Goal: Check status: Check status

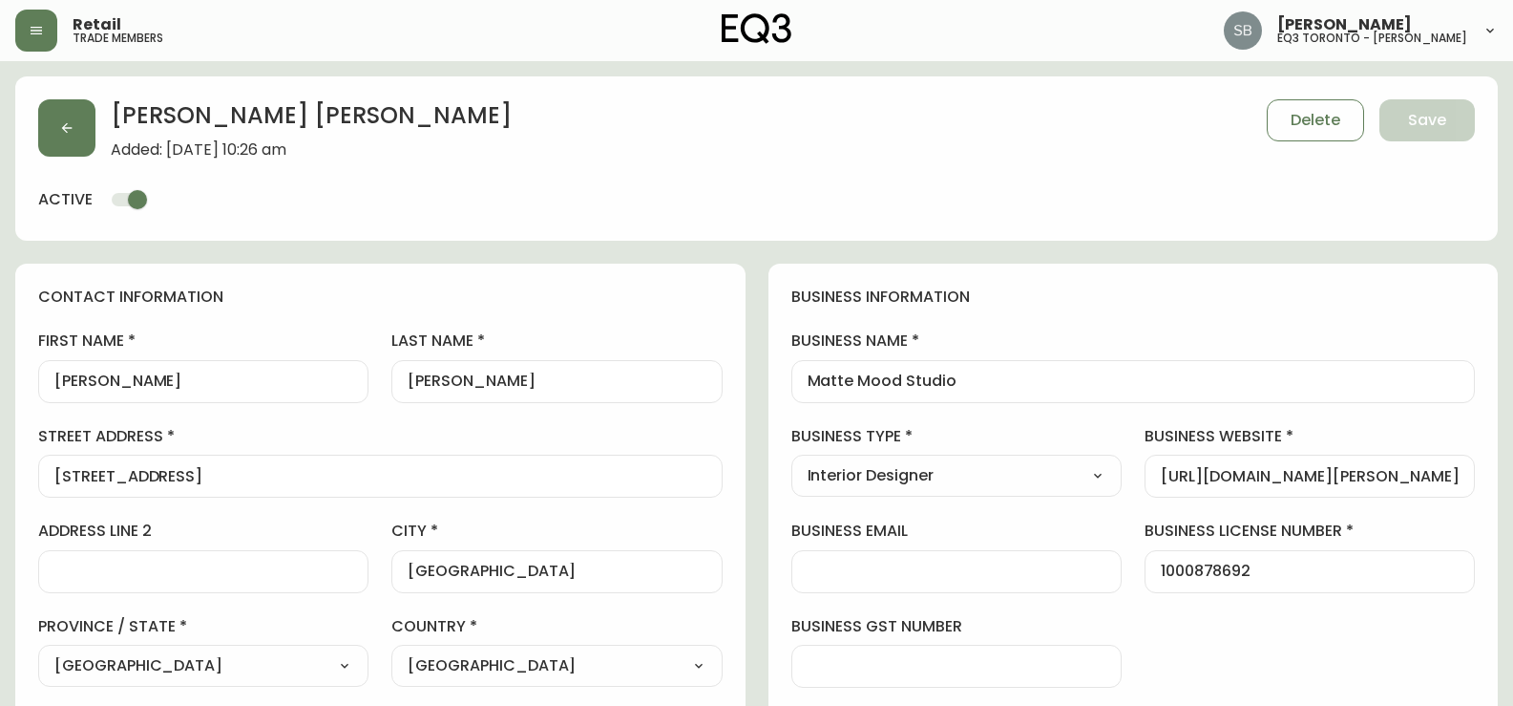
select select "ON"
select select "CA"
select select "CA_EN"
select select "Other"
select select "Interior Designer"
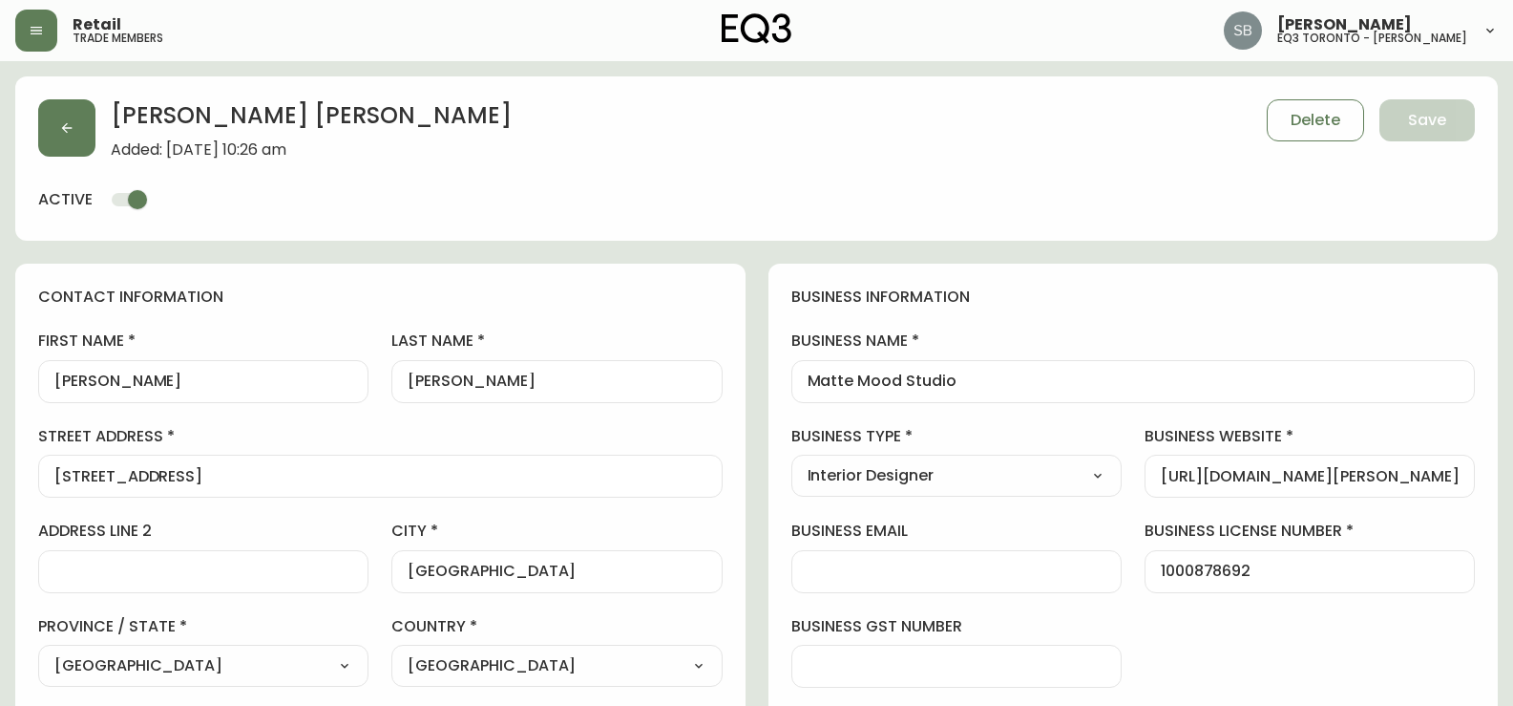
select select "cjw10z96s008u6gs0ccm7hd19"
select select "false"
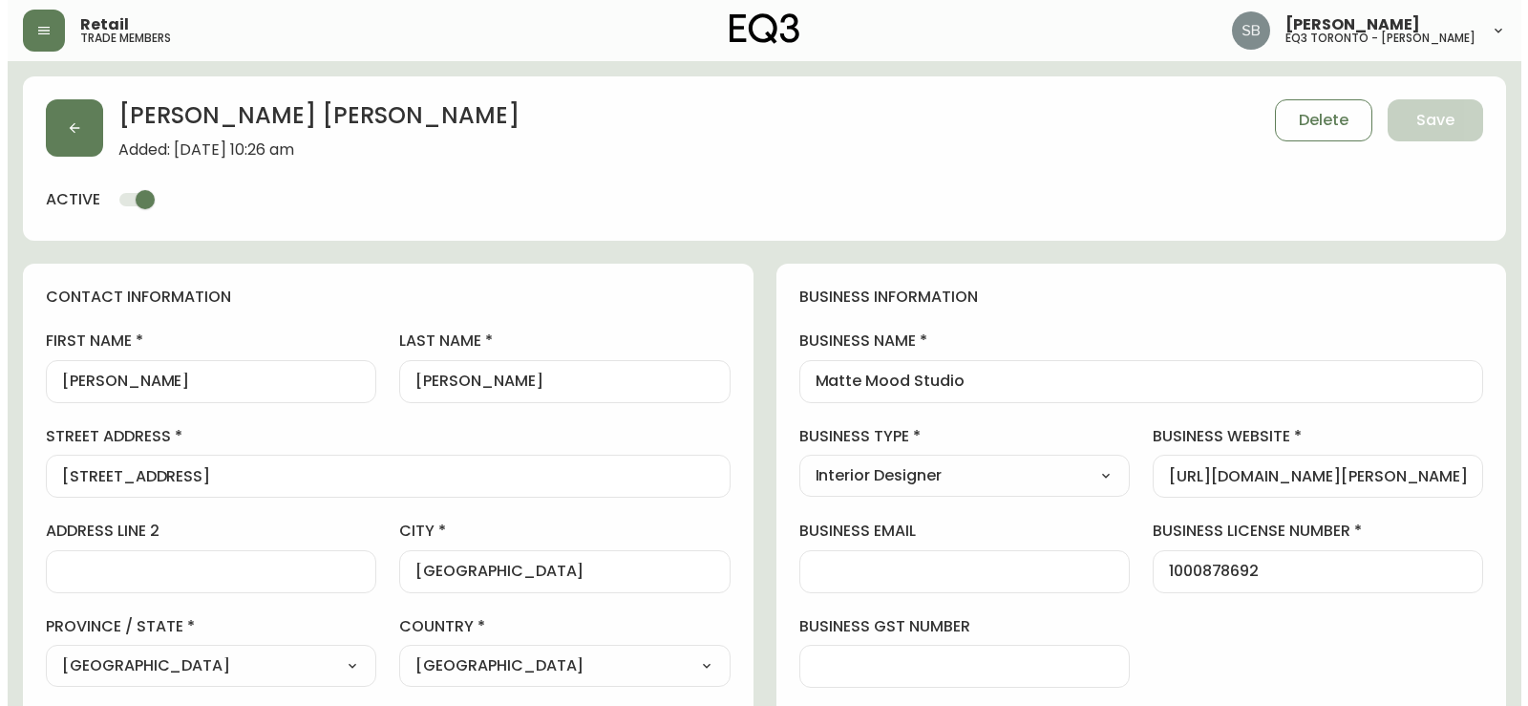
scroll to position [191, 0]
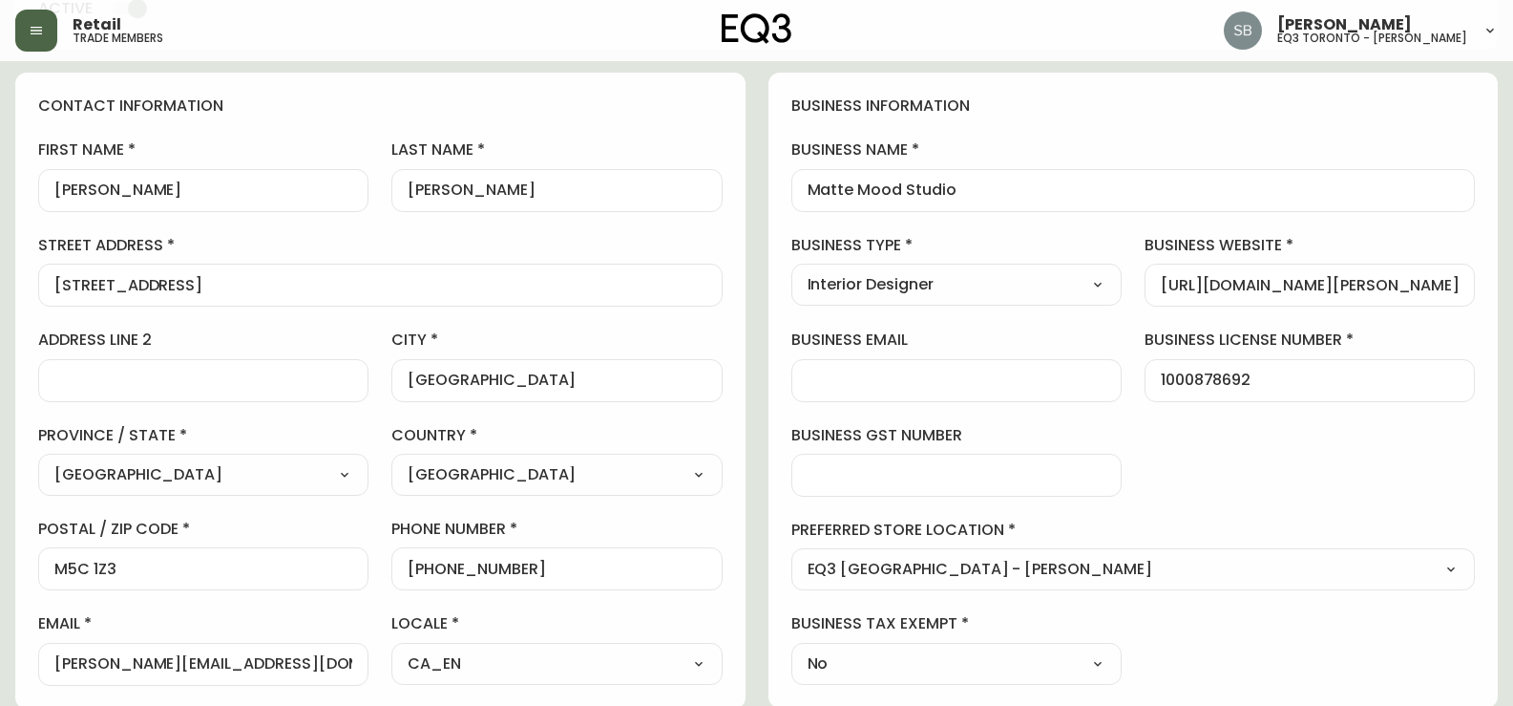
click at [32, 36] on icon "button" at bounding box center [36, 30] width 15 height 15
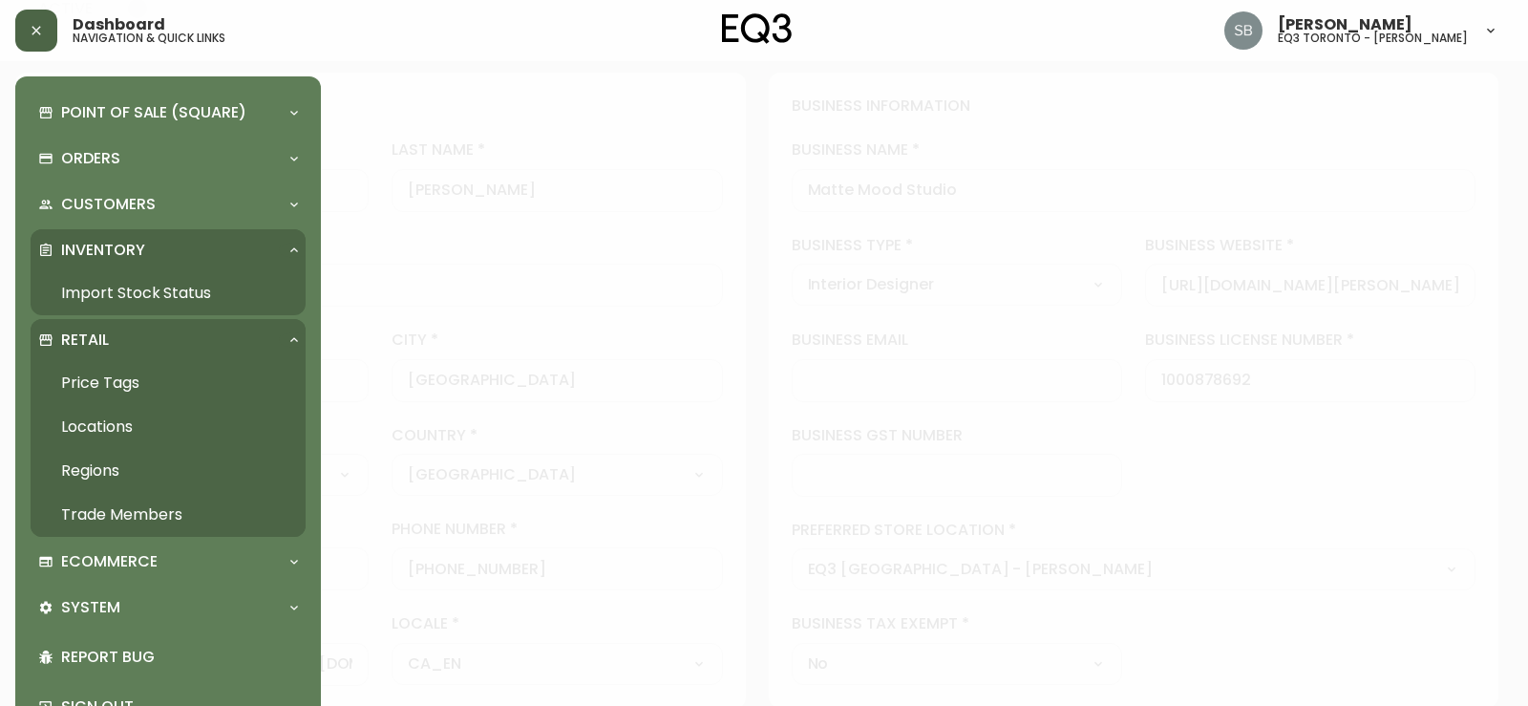
scroll to position [192, 0]
click at [95, 243] on p "Inventory" at bounding box center [103, 250] width 84 height 21
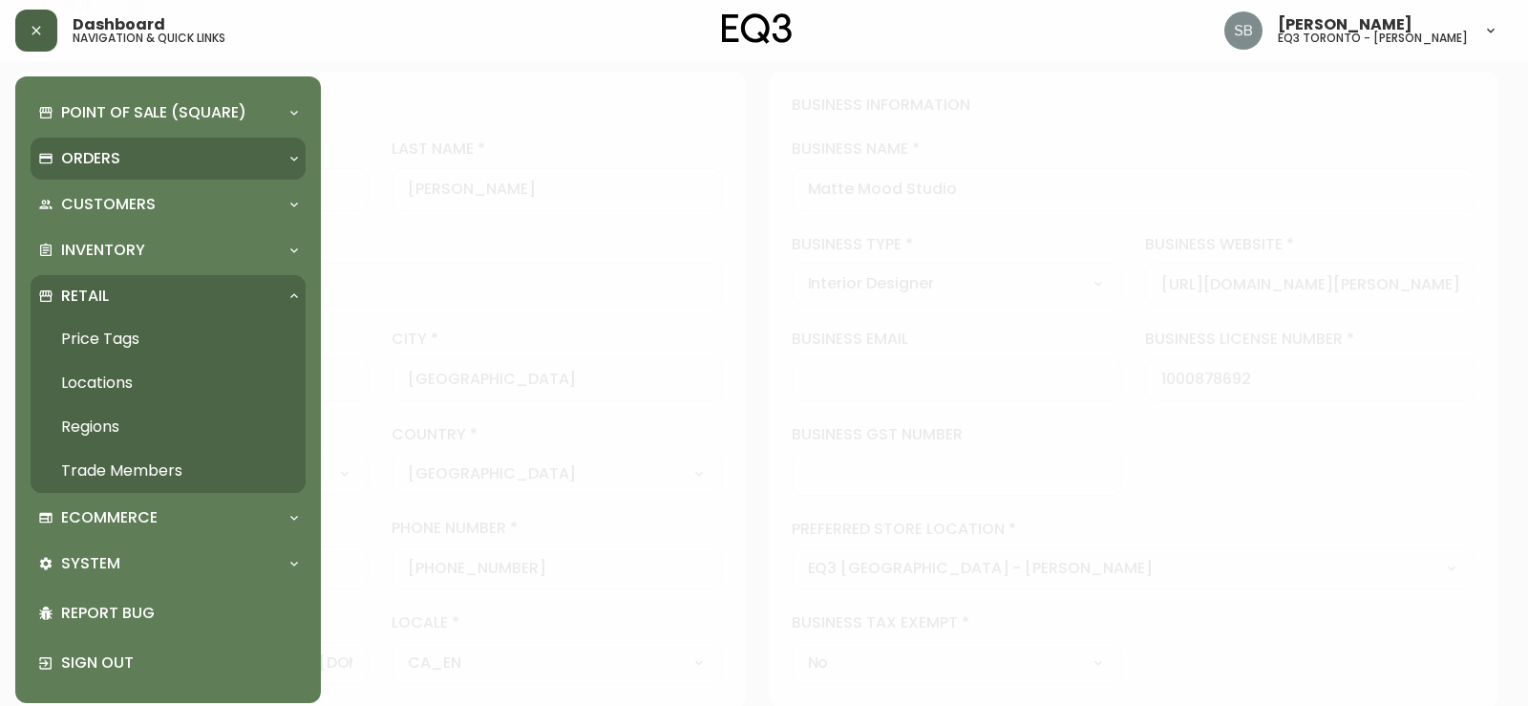
drag, startPoint x: 100, startPoint y: 163, endPoint x: 229, endPoint y: 169, distance: 129.0
click at [100, 162] on p "Orders" at bounding box center [90, 158] width 59 height 21
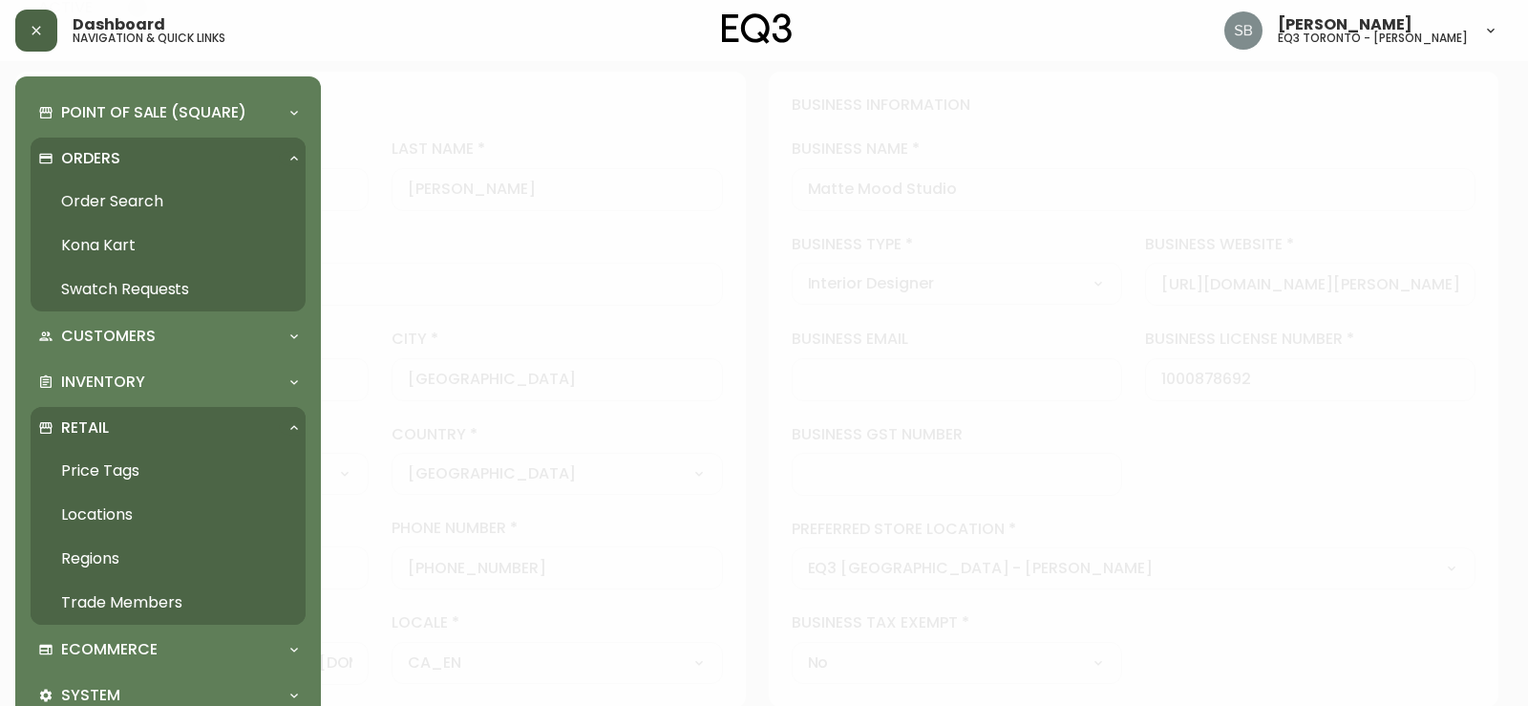
click at [145, 206] on link "Order Search" at bounding box center [168, 202] width 275 height 44
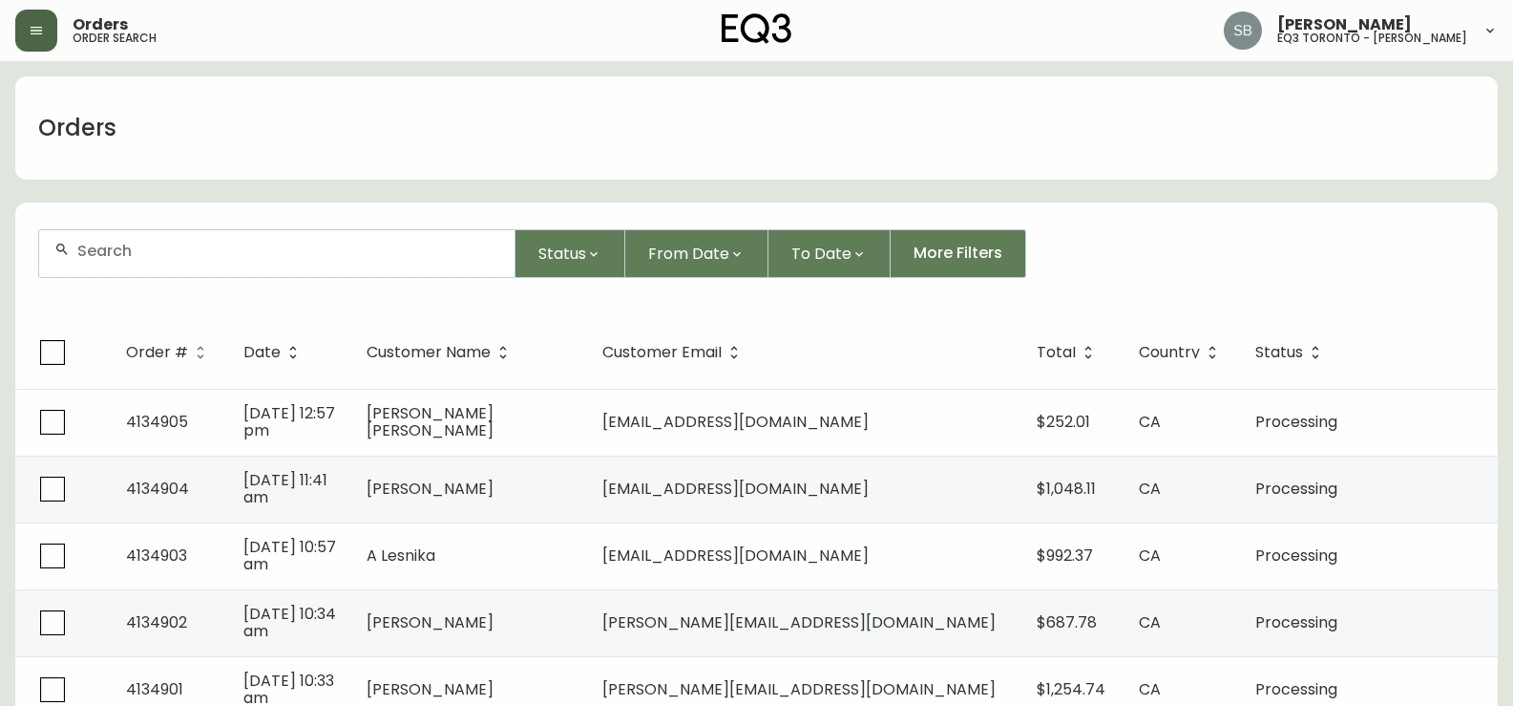
drag, startPoint x: 152, startPoint y: 255, endPoint x: 159, endPoint y: 244, distance: 13.0
click at [152, 253] on input "text" at bounding box center [288, 251] width 422 height 18
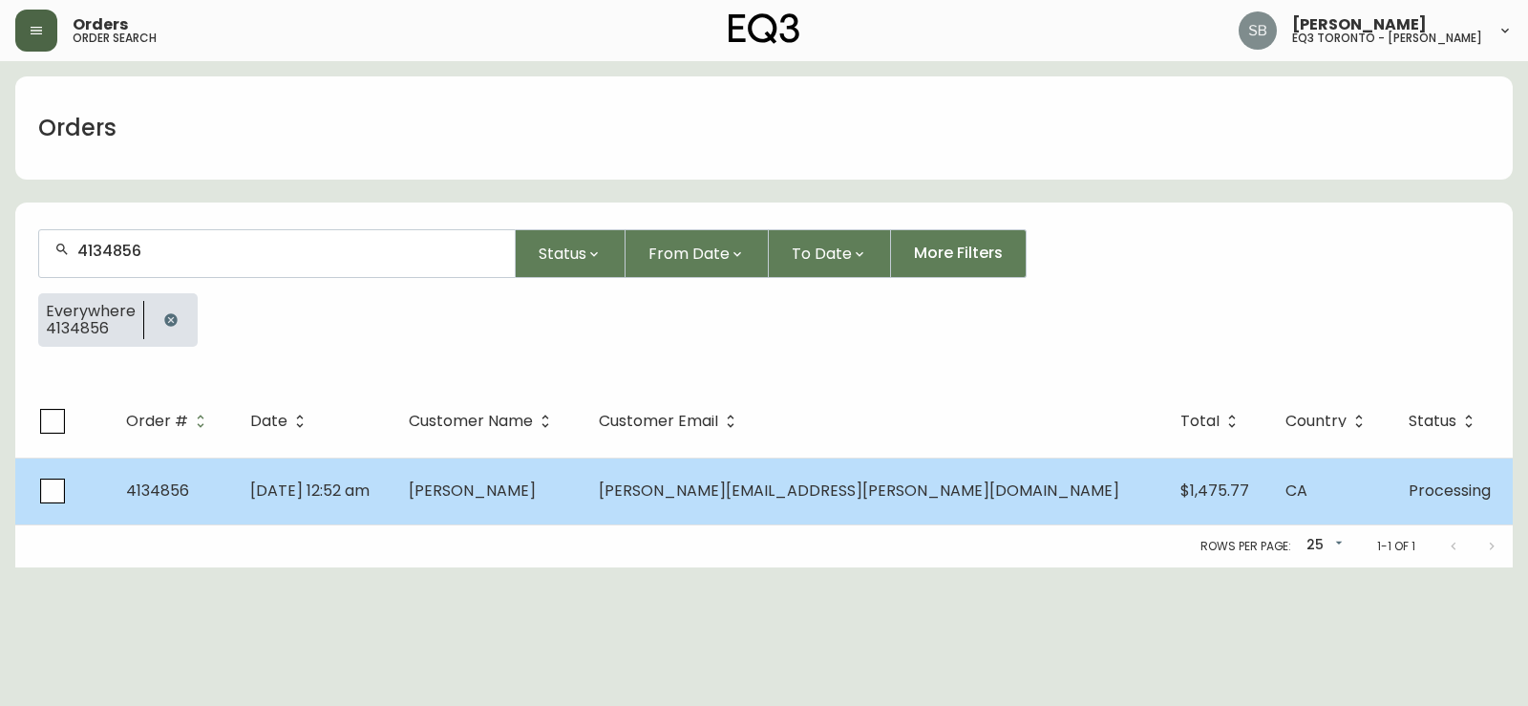
type input "4134856"
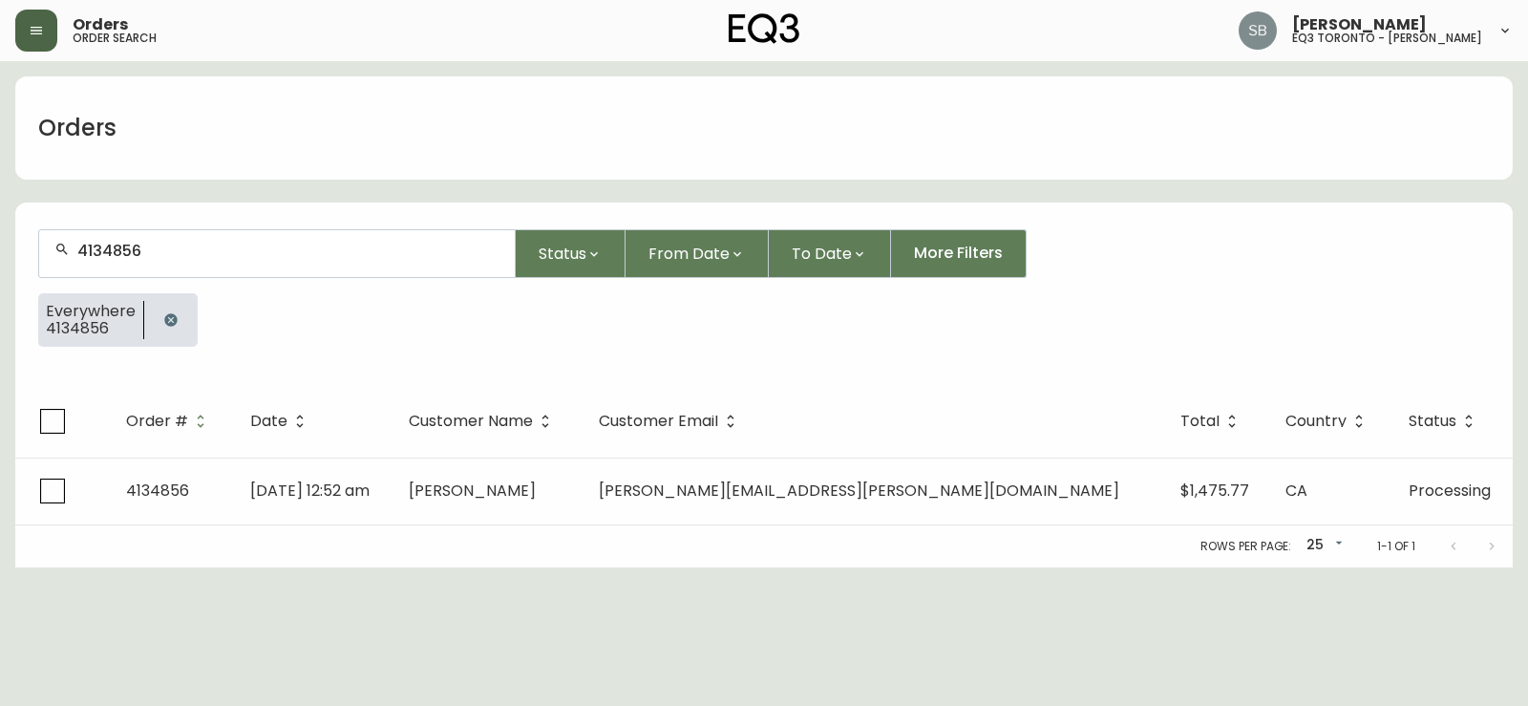
click at [171, 486] on span "4134856" at bounding box center [157, 490] width 63 height 22
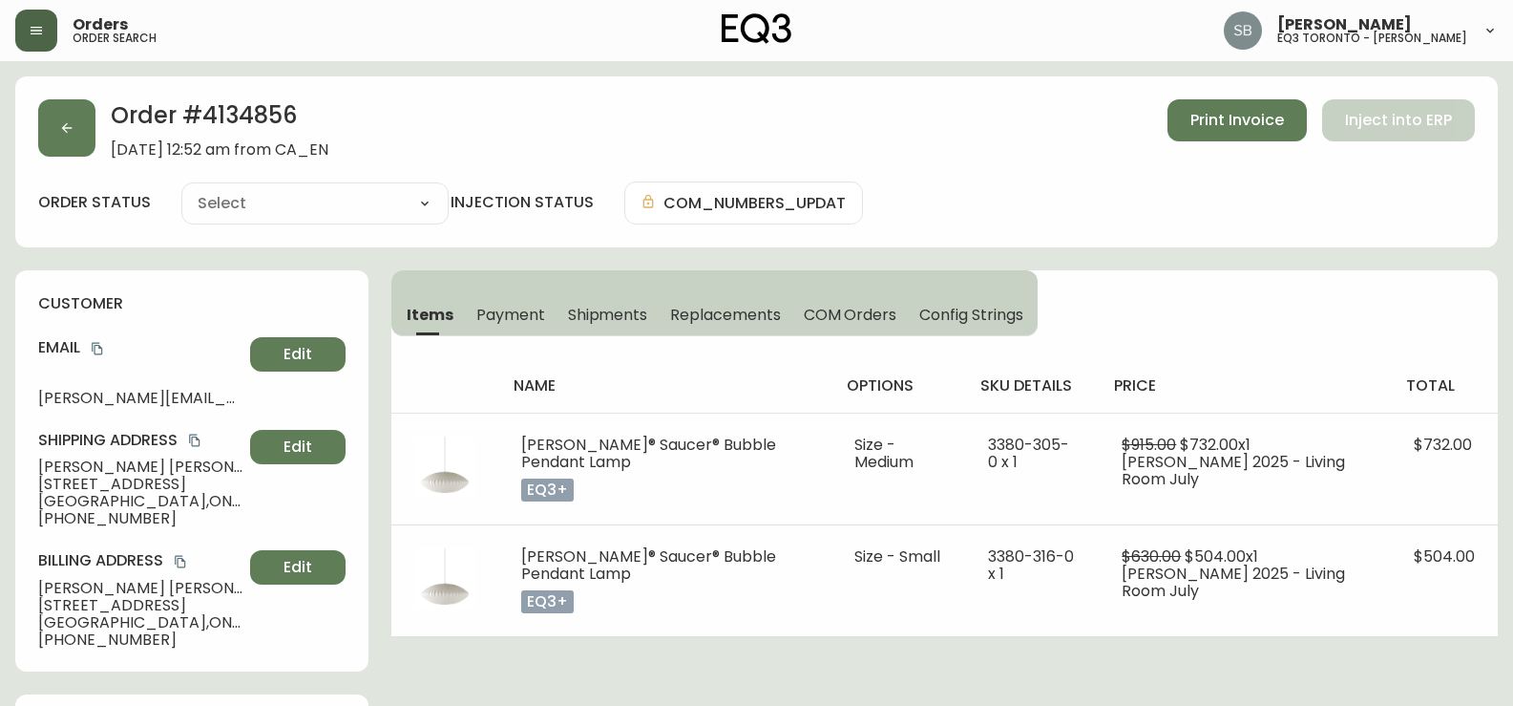
type input "Processing"
select select "PROCESSING"
